Goal: Transaction & Acquisition: Purchase product/service

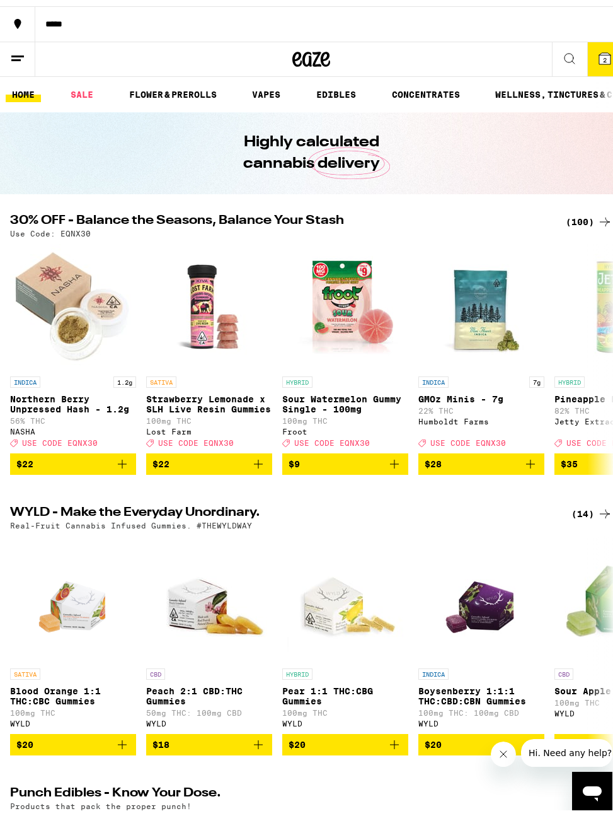
click at [16, 57] on icon at bounding box center [17, 52] width 15 height 15
